Goal: Check status

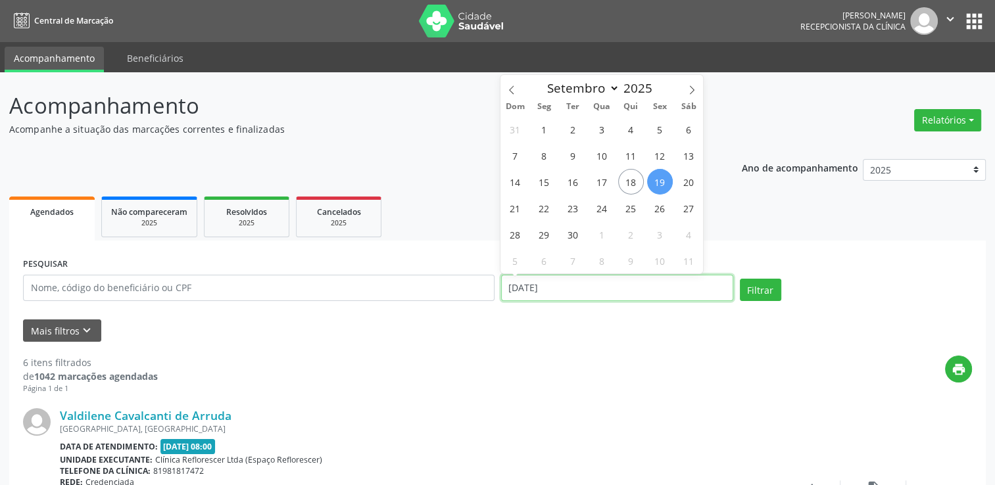
click at [590, 283] on input "[DATE]" at bounding box center [617, 288] width 232 height 26
click at [548, 208] on span "22" at bounding box center [544, 208] width 26 height 26
type input "22/09/2025"
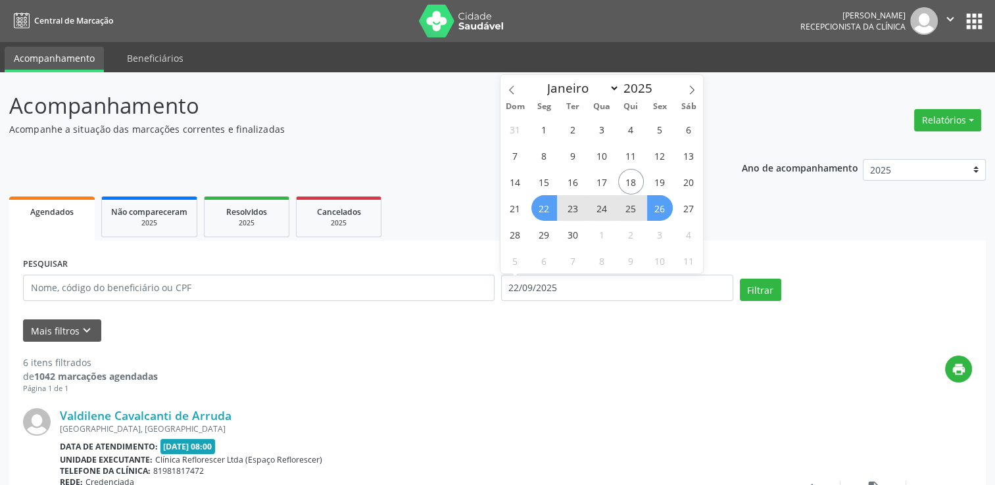
drag, startPoint x: 656, startPoint y: 204, endPoint x: 665, endPoint y: 207, distance: 10.2
click at [657, 205] on span "26" at bounding box center [660, 208] width 26 height 26
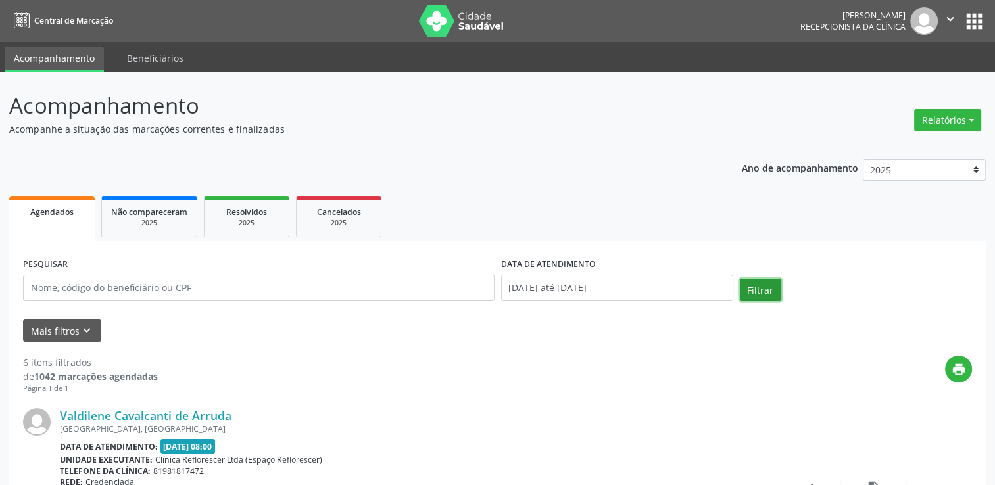
click at [756, 291] on button "Filtrar" at bounding box center [760, 290] width 41 height 22
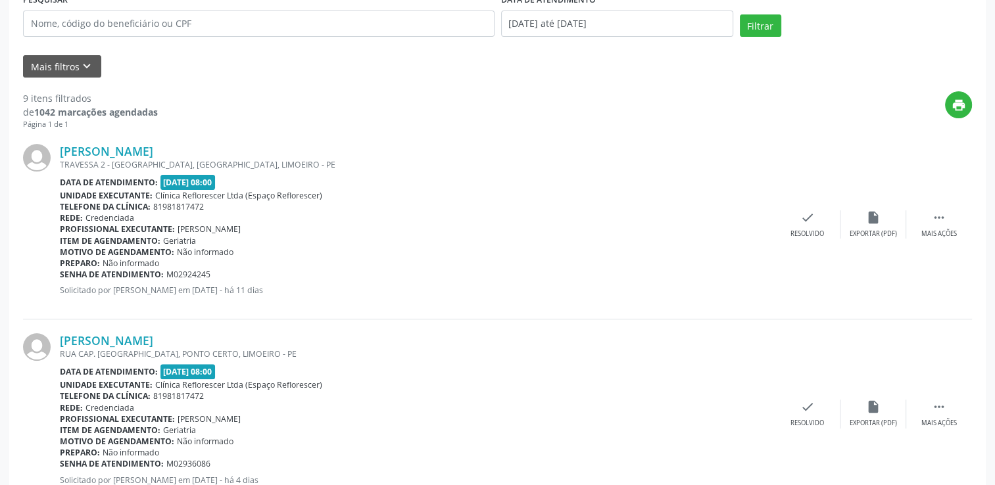
scroll to position [254, 0]
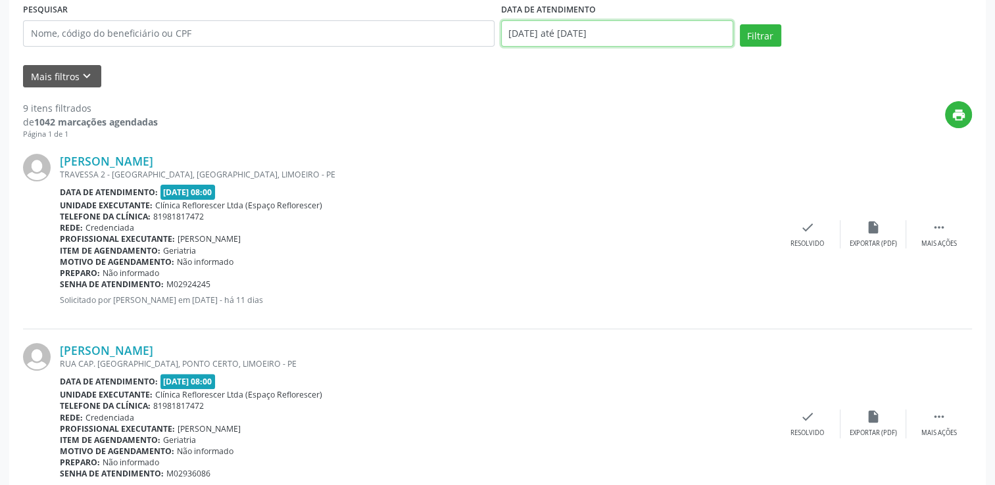
click at [602, 37] on input "[DATE] até [DATE]" at bounding box center [617, 33] width 232 height 26
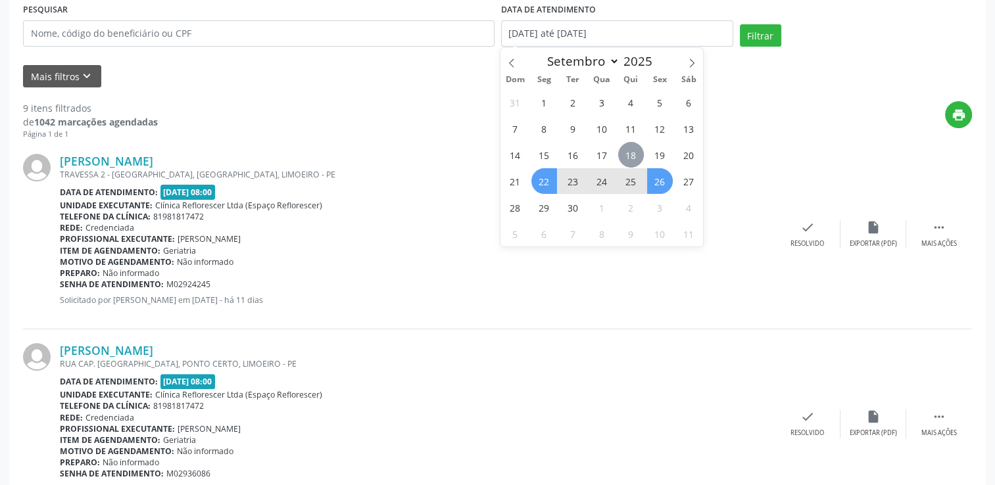
click at [631, 158] on span "18" at bounding box center [631, 155] width 26 height 26
type input "[DATE]"
click at [631, 158] on span "18" at bounding box center [631, 155] width 26 height 26
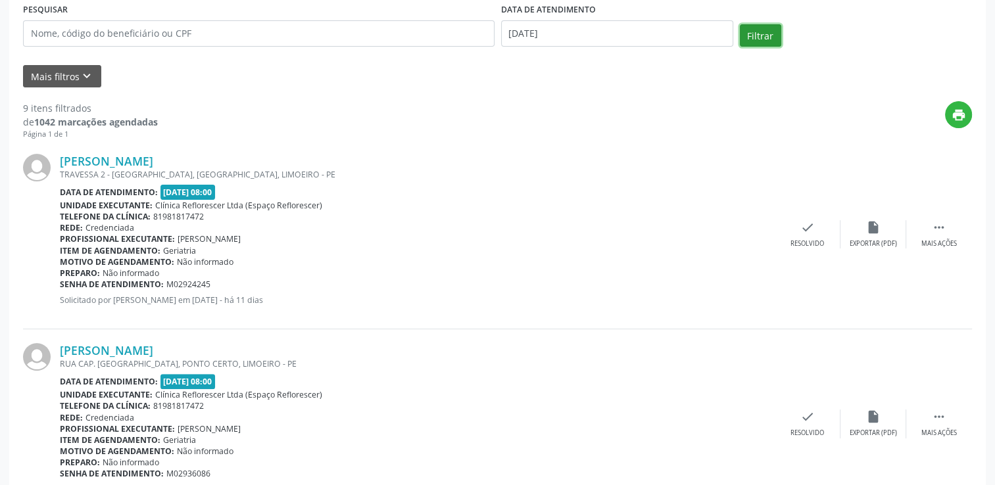
click at [765, 39] on button "Filtrar" at bounding box center [760, 35] width 41 height 22
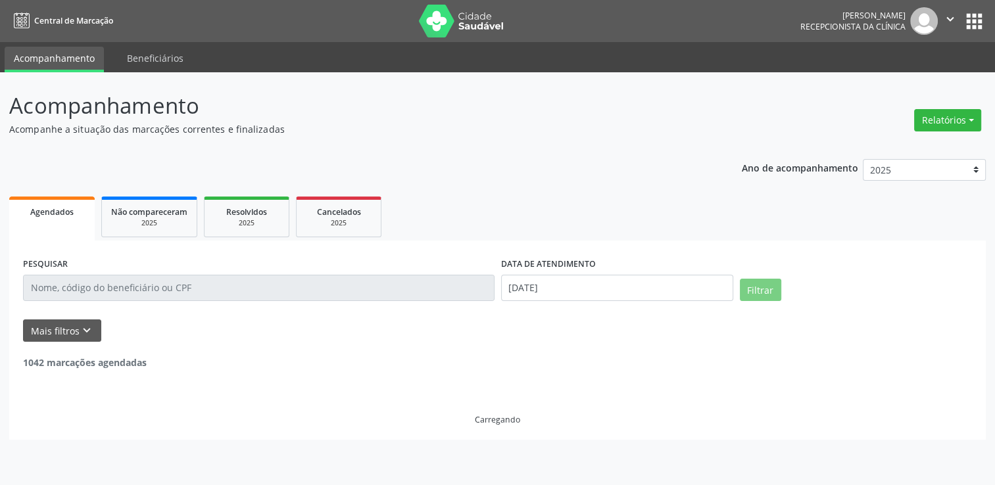
scroll to position [0, 0]
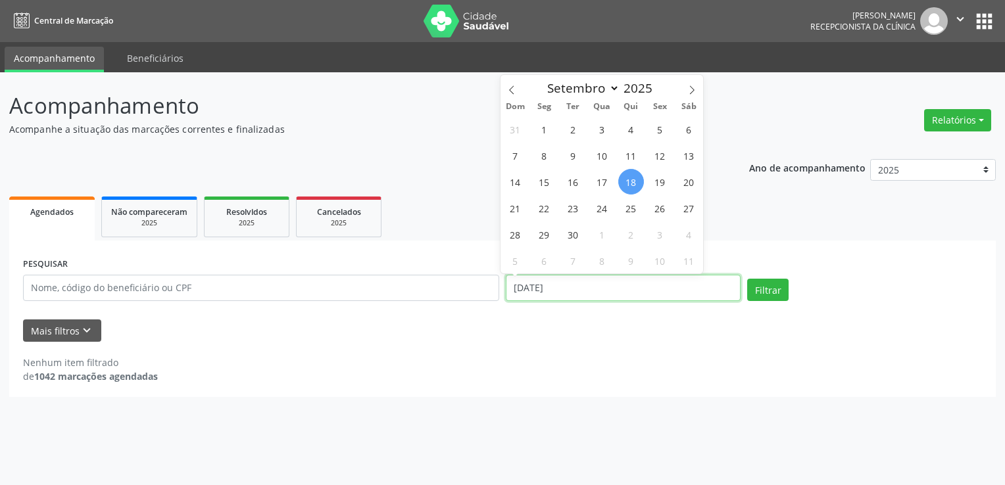
click at [620, 284] on input "[DATE]" at bounding box center [623, 288] width 235 height 26
click at [660, 184] on span "19" at bounding box center [660, 182] width 26 height 26
type input "[DATE]"
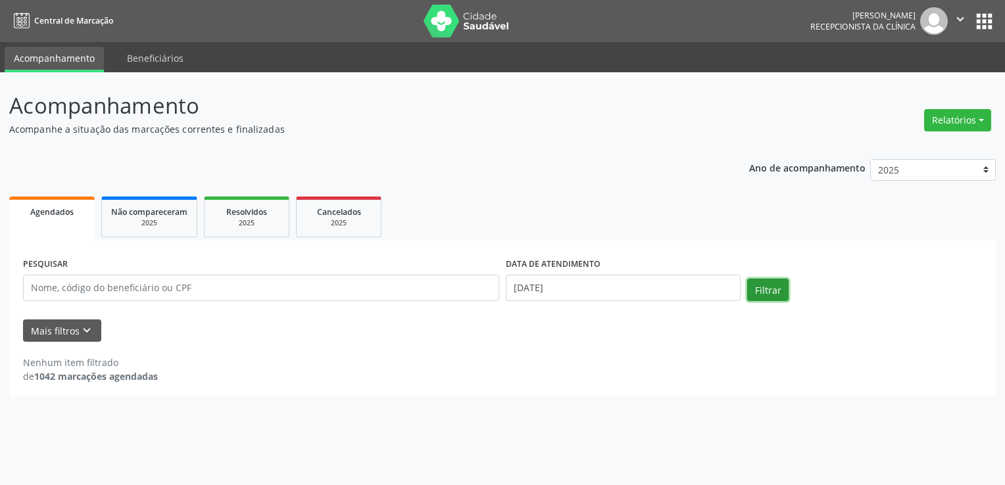
click at [771, 281] on button "Filtrar" at bounding box center [767, 290] width 41 height 22
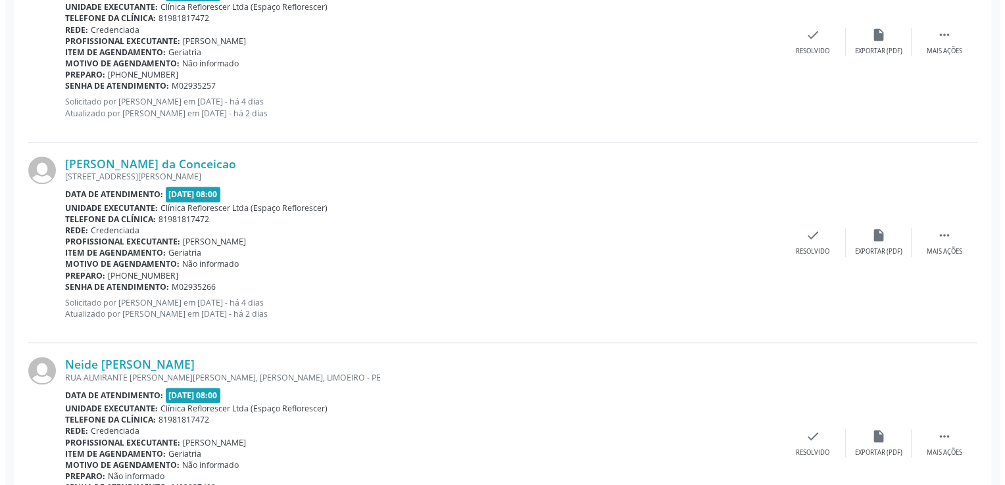
scroll to position [1135, 0]
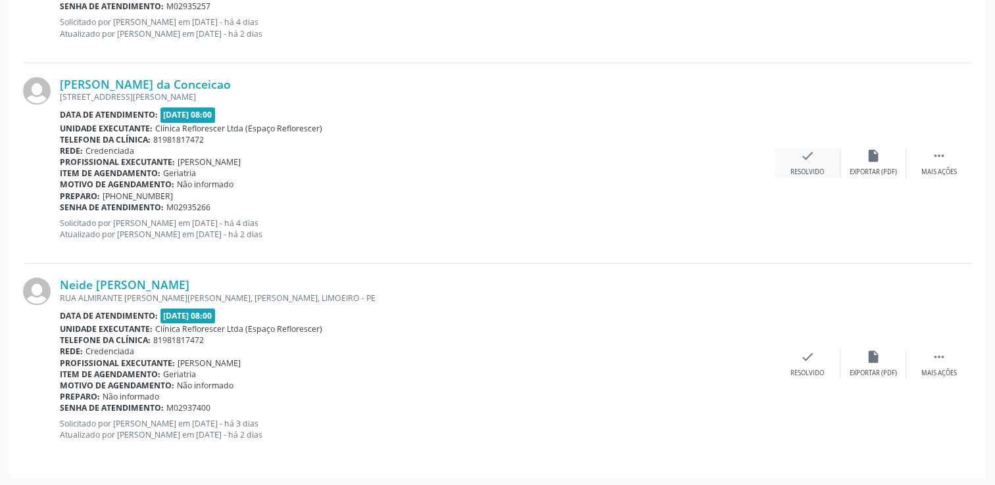
click at [823, 163] on div "check Resolvido" at bounding box center [808, 163] width 66 height 28
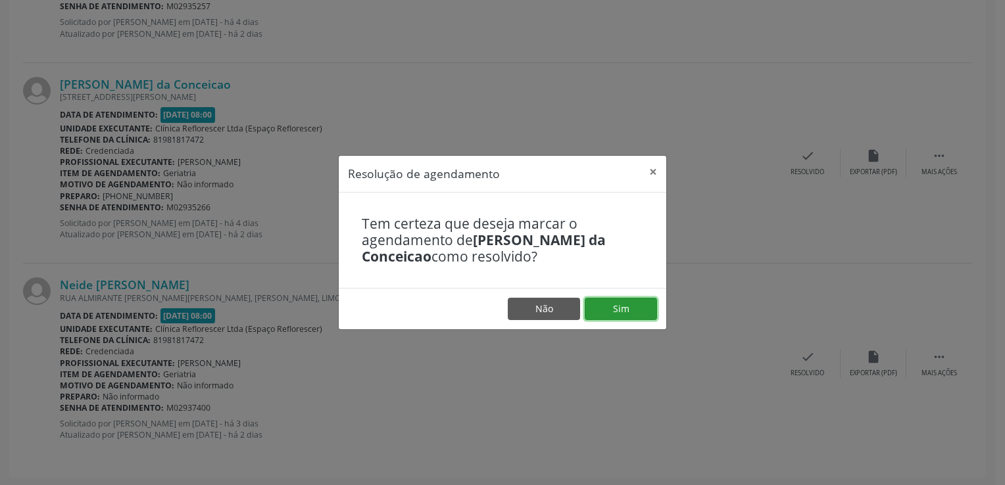
click at [640, 302] on button "Sim" at bounding box center [621, 309] width 72 height 22
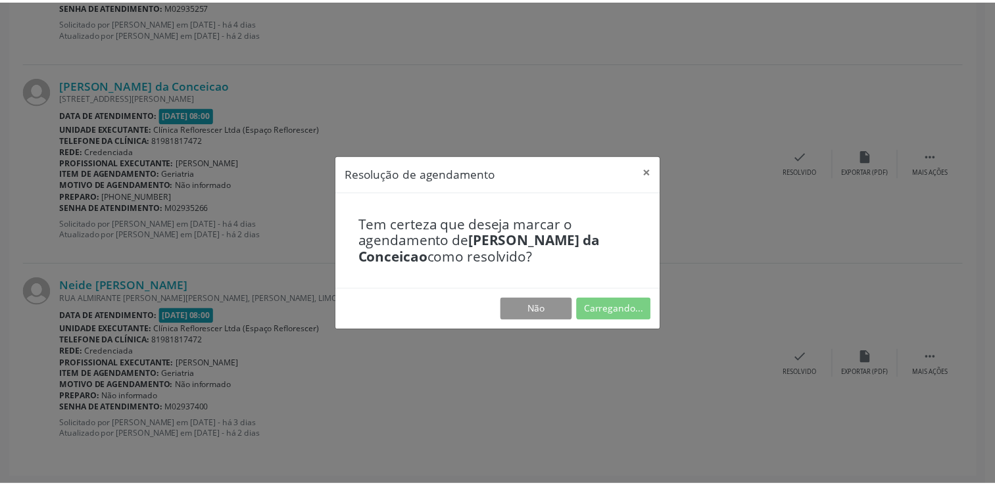
scroll to position [0, 0]
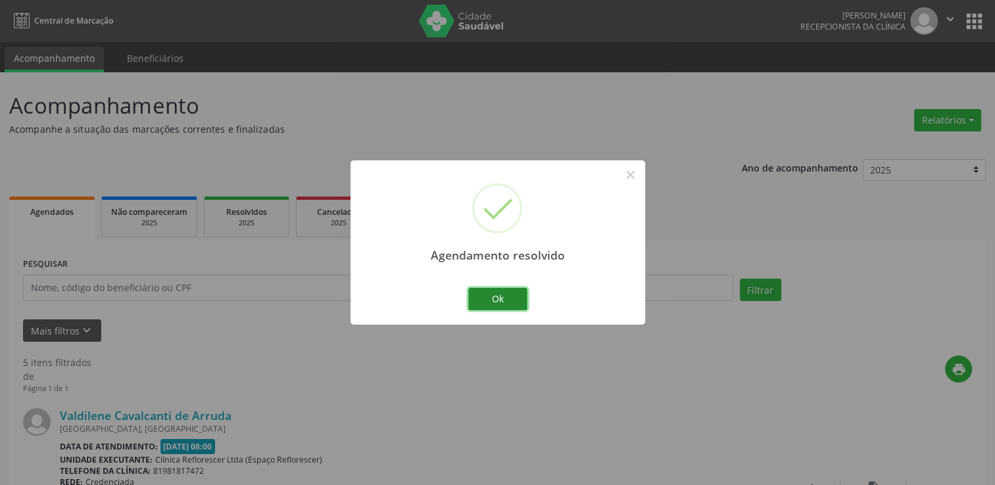
click at [506, 294] on button "Ok" at bounding box center [497, 299] width 59 height 22
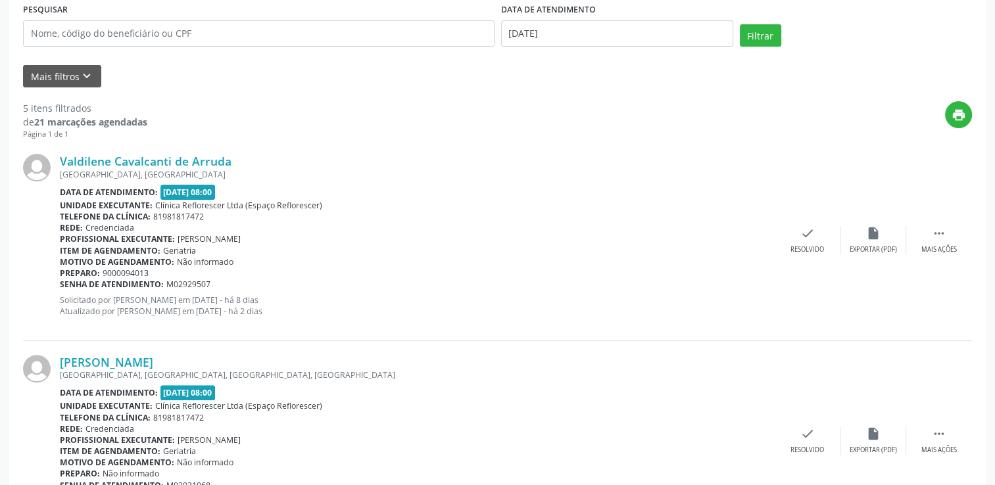
scroll to position [263, 0]
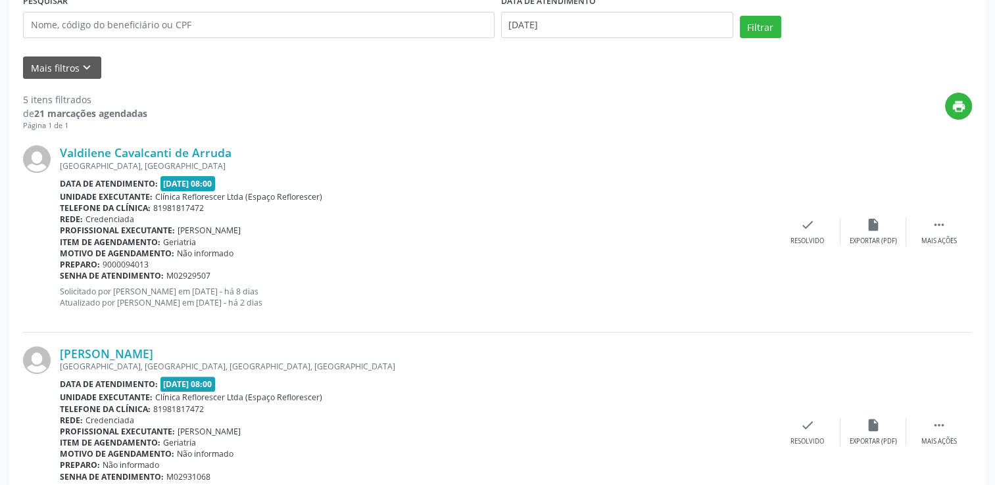
click at [781, 121] on div "print" at bounding box center [559, 112] width 825 height 39
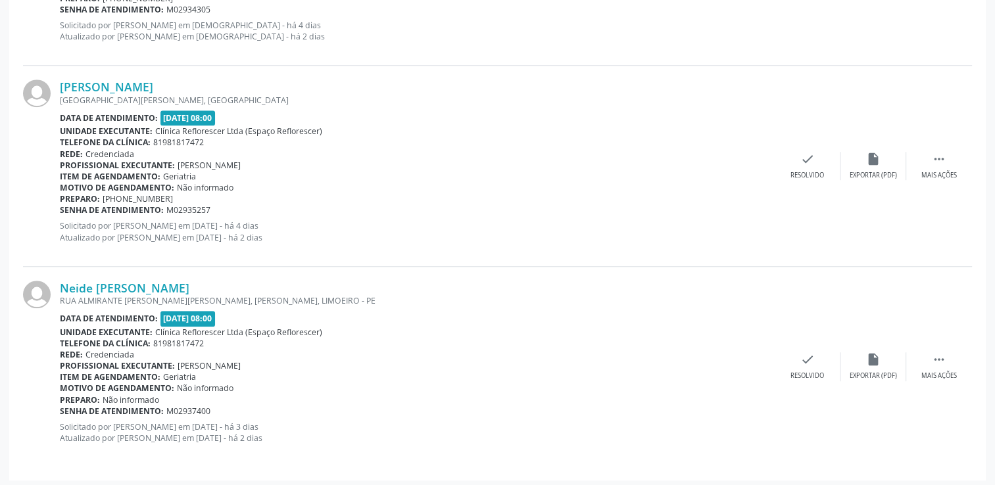
scroll to position [803, 0]
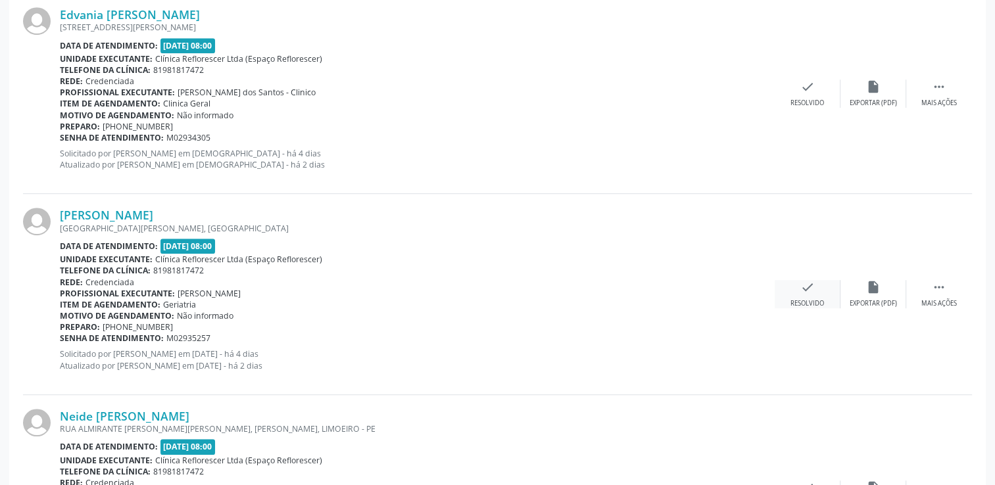
click at [810, 291] on icon "check" at bounding box center [807, 287] width 14 height 14
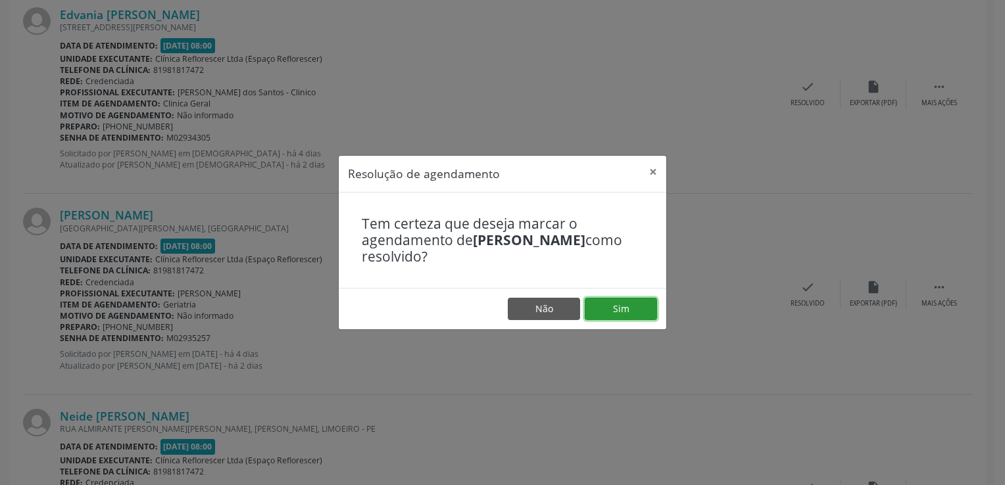
click at [644, 304] on button "Sim" at bounding box center [621, 309] width 72 height 22
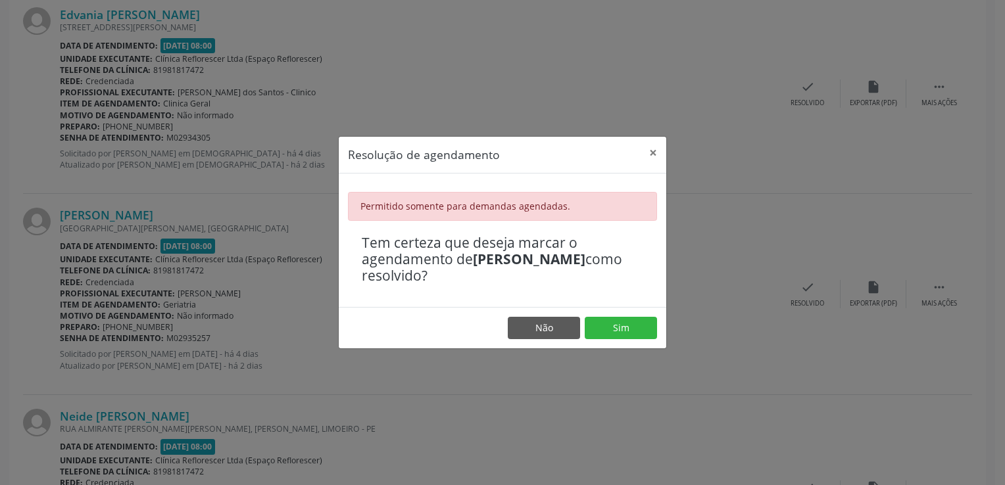
drag, startPoint x: 524, startPoint y: 90, endPoint x: 516, endPoint y: 80, distance: 13.6
click at [523, 84] on div "Resolução de agendamento × Permitido somente para demandas agendadas. Tem certe…" at bounding box center [502, 242] width 1005 height 485
